Goal: Transaction & Acquisition: Purchase product/service

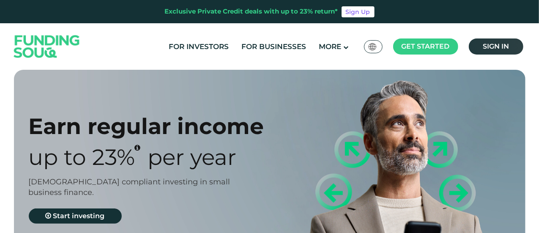
click at [489, 49] on span "Sign in" at bounding box center [496, 46] width 26 height 8
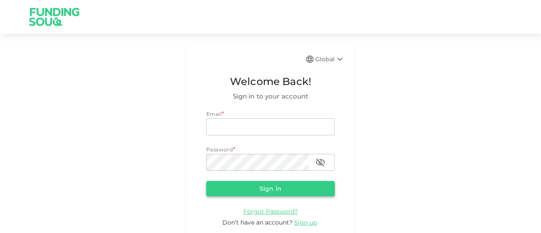
type input "[EMAIL_ADDRESS][DOMAIN_NAME]"
click at [283, 186] on button "Sign in" at bounding box center [270, 188] width 128 height 15
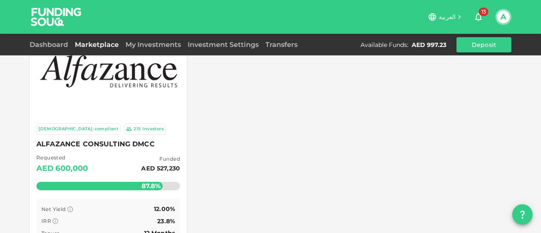
scroll to position [127, 0]
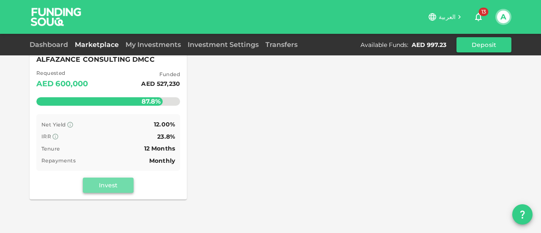
click at [110, 185] on button "Invest" at bounding box center [108, 185] width 51 height 15
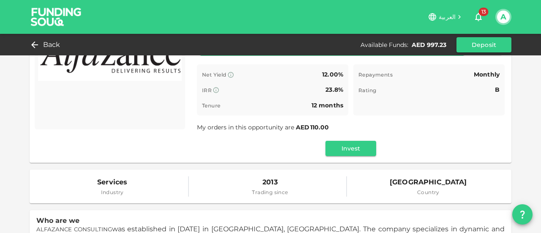
scroll to position [42, 0]
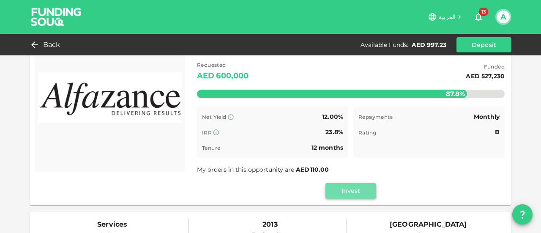
click at [344, 193] on button "Invest" at bounding box center [350, 190] width 51 height 15
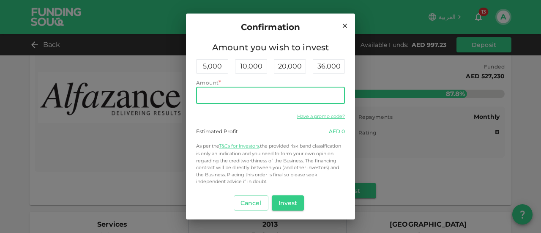
click at [235, 96] on input "Amount" at bounding box center [270, 95] width 149 height 17
click at [246, 94] on input "Amount" at bounding box center [270, 95] width 149 height 17
type input "590"
click at [279, 203] on button "Invest" at bounding box center [288, 202] width 33 height 15
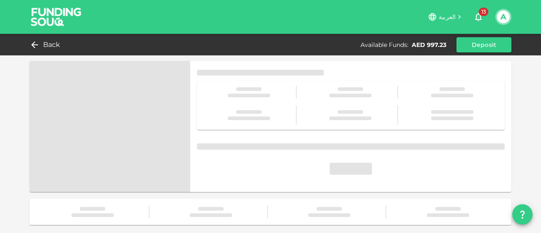
scroll to position [0, 0]
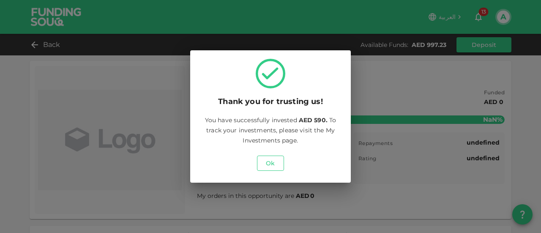
click at [266, 166] on button "Ok" at bounding box center [270, 163] width 27 height 15
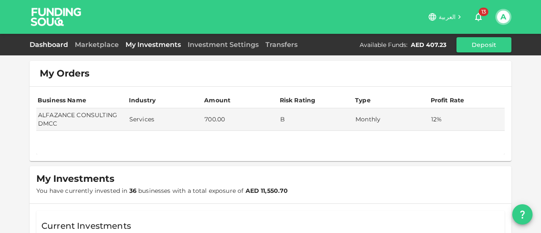
click at [59, 44] on link "Dashboard" at bounding box center [51, 45] width 42 height 8
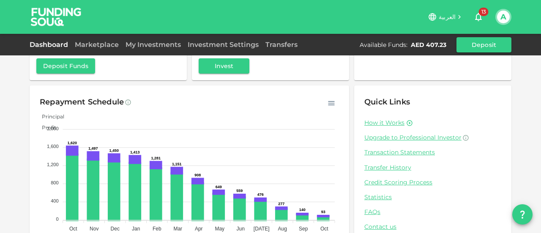
scroll to position [117, 0]
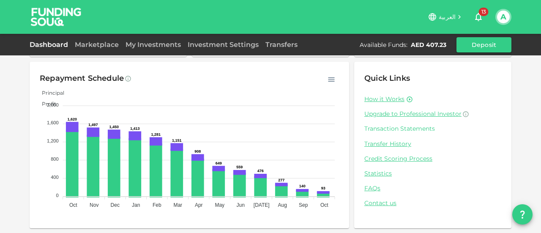
click at [410, 131] on link "Transaction Statements" at bounding box center [432, 129] width 137 height 8
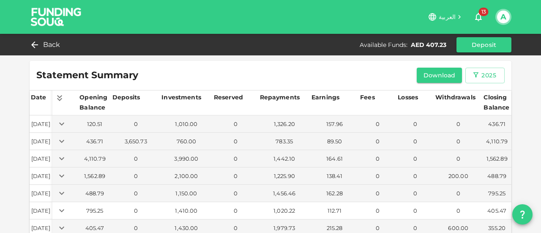
scroll to position [100, 0]
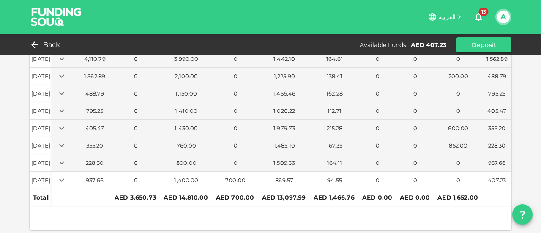
click at [333, 176] on div "94.55" at bounding box center [334, 180] width 45 height 8
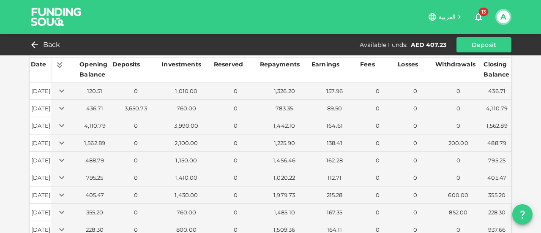
scroll to position [0, 0]
